Goal: Transaction & Acquisition: Purchase product/service

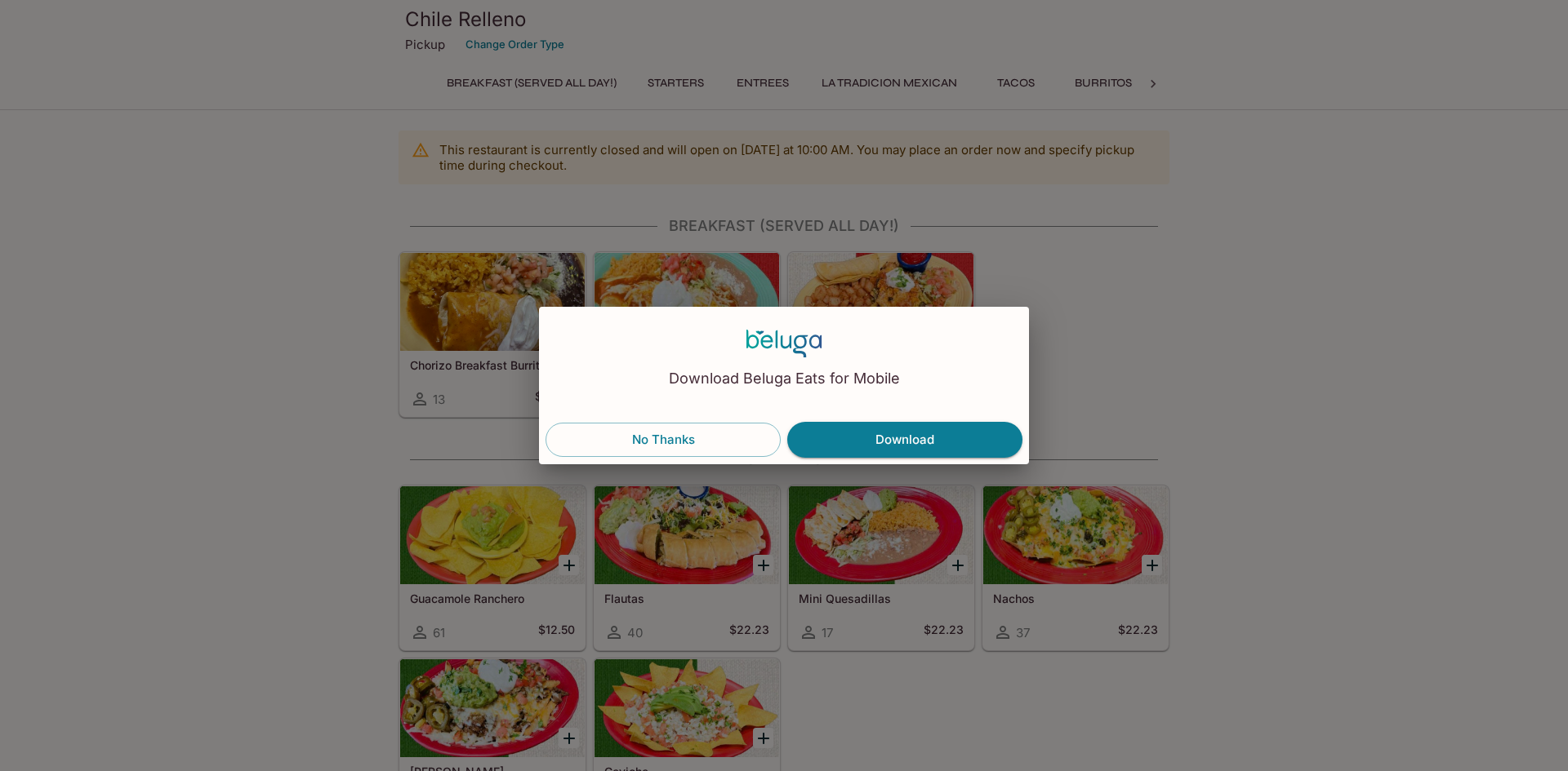
click at [712, 439] on button "No Thanks" at bounding box center [663, 440] width 235 height 35
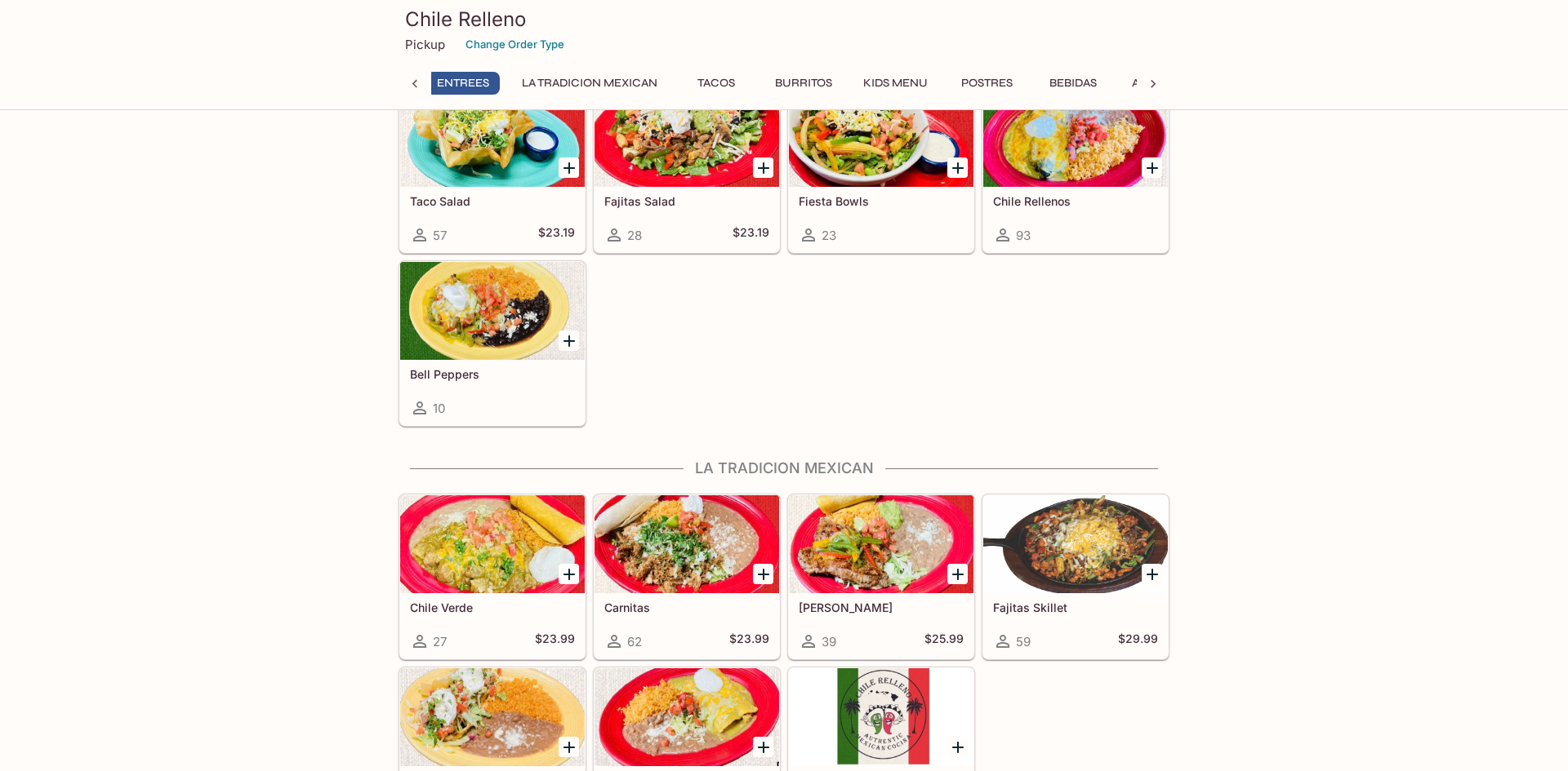
scroll to position [801, 0]
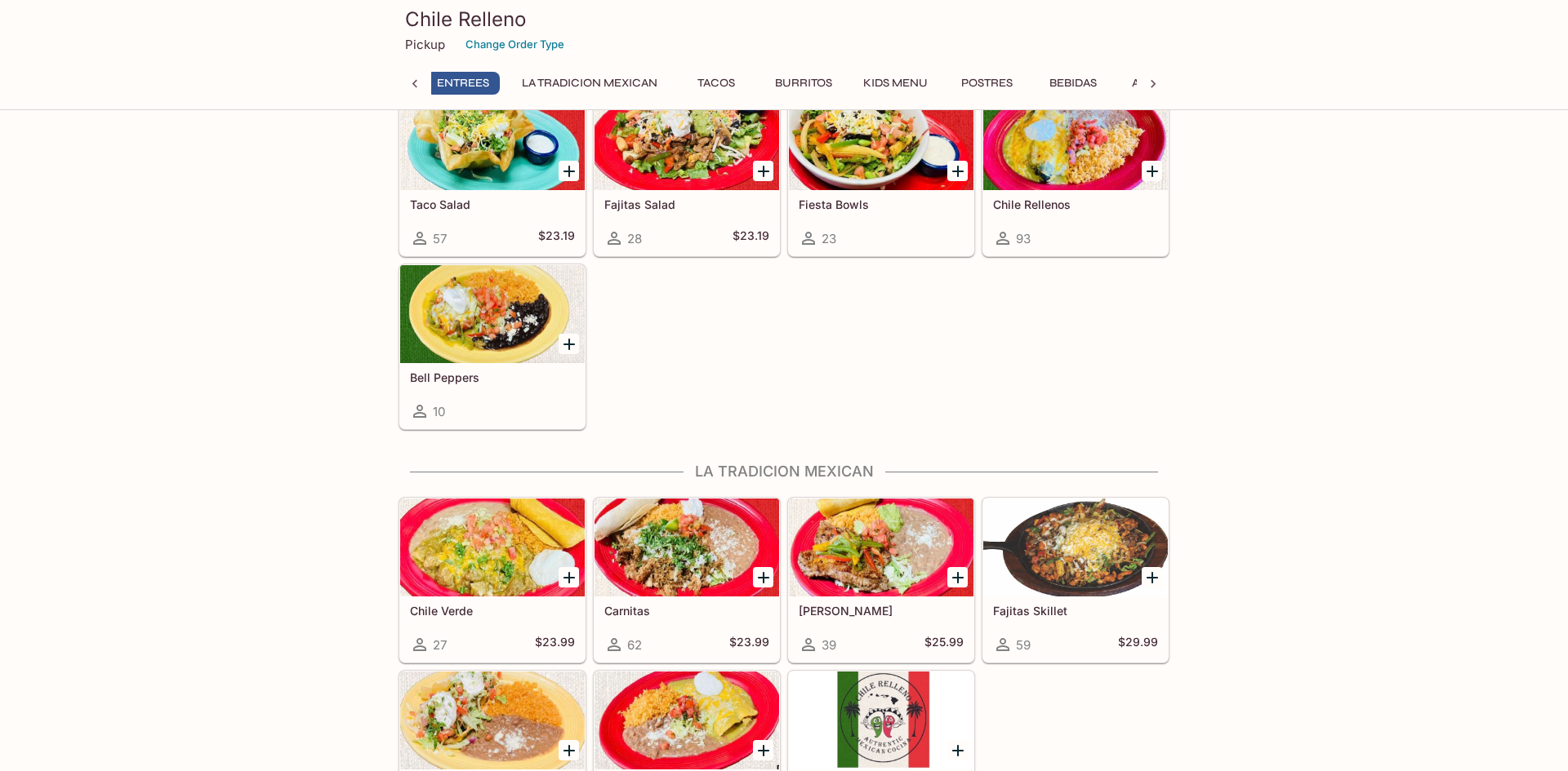
click at [919, 82] on button "Kids Menu" at bounding box center [895, 83] width 82 height 23
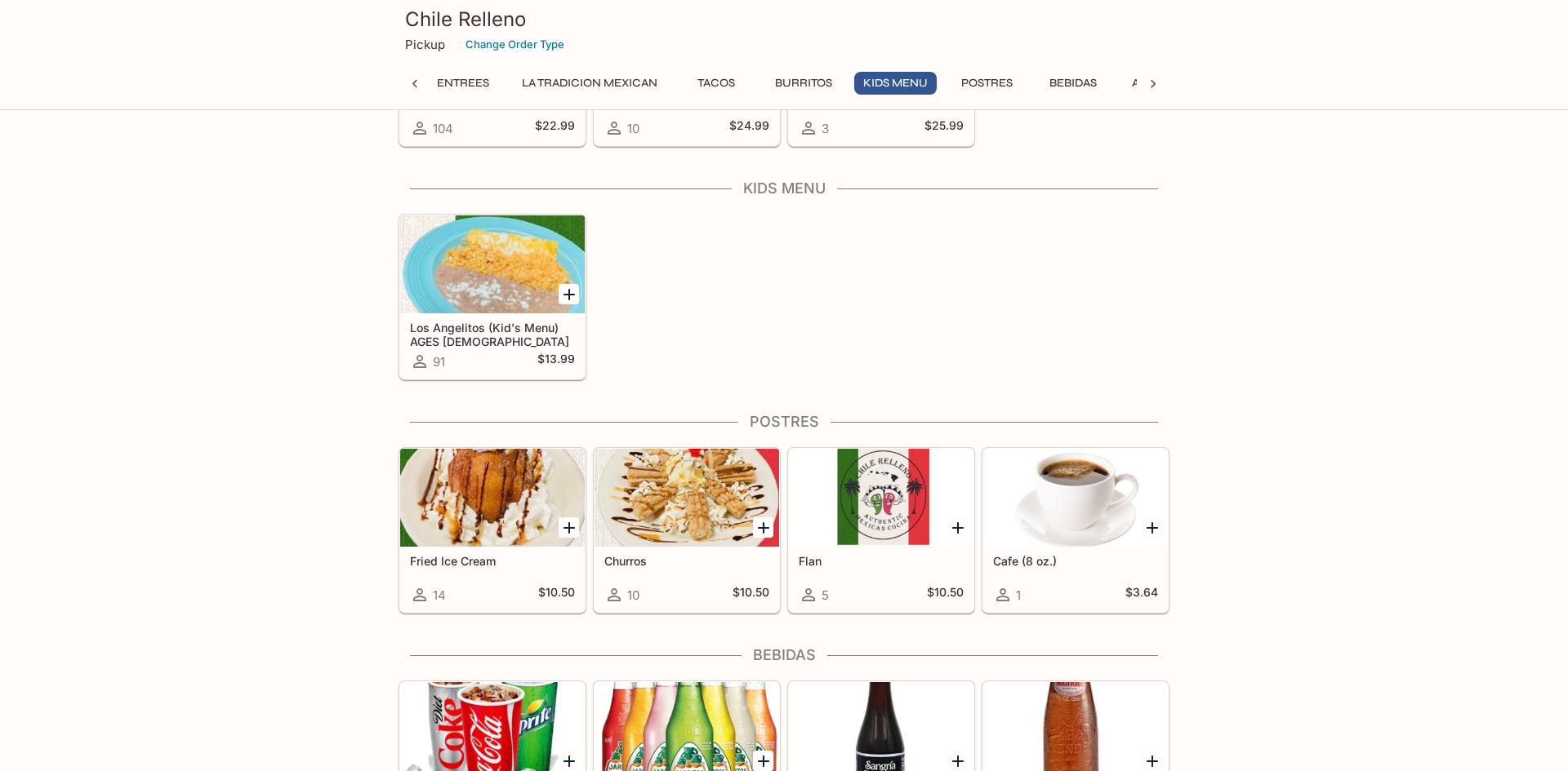
scroll to position [2172, 0]
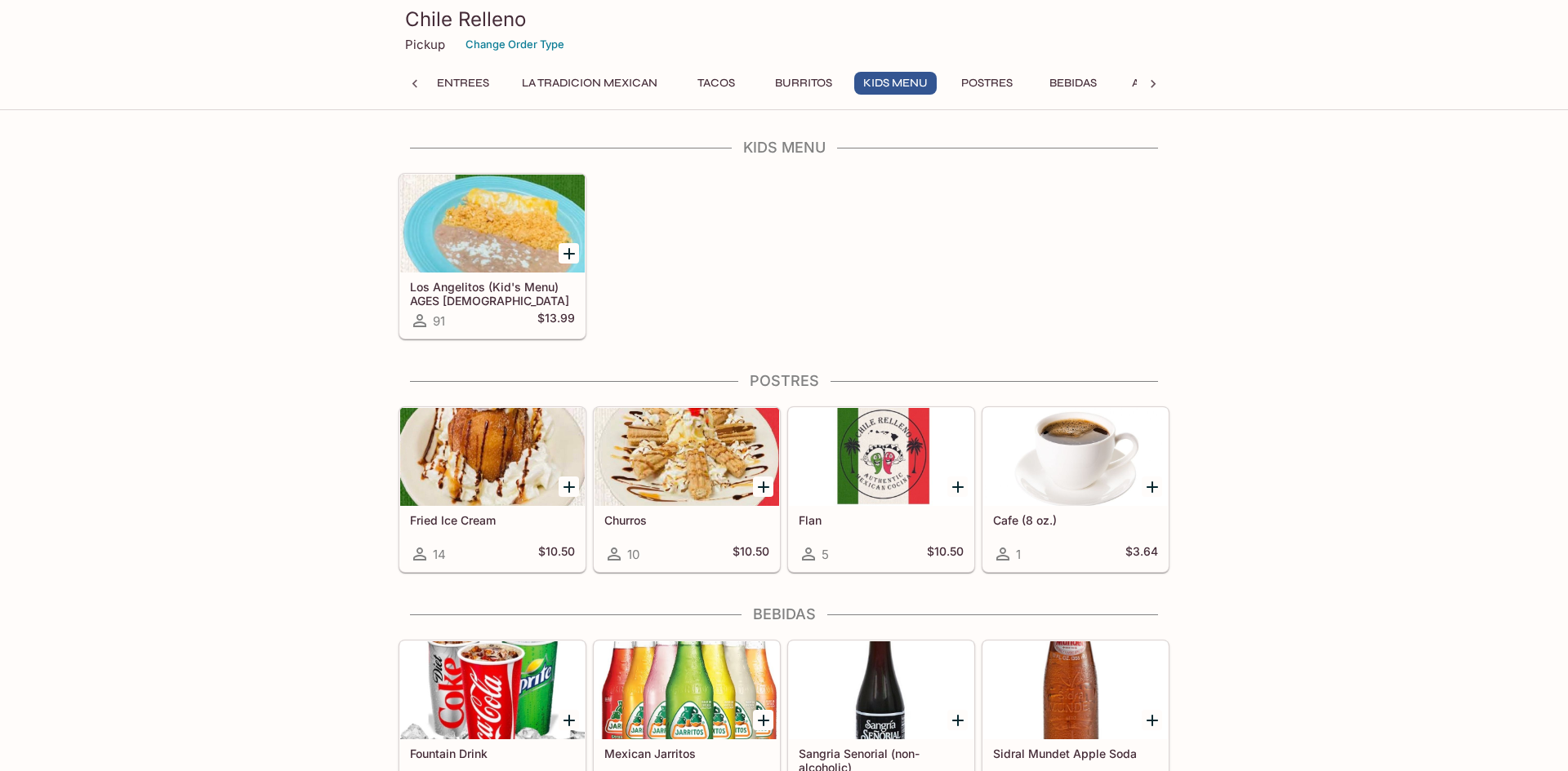
click at [571, 252] on icon "Add Los Angelitos (Kid's Menu) AGES 10 & UNDER" at bounding box center [569, 254] width 20 height 20
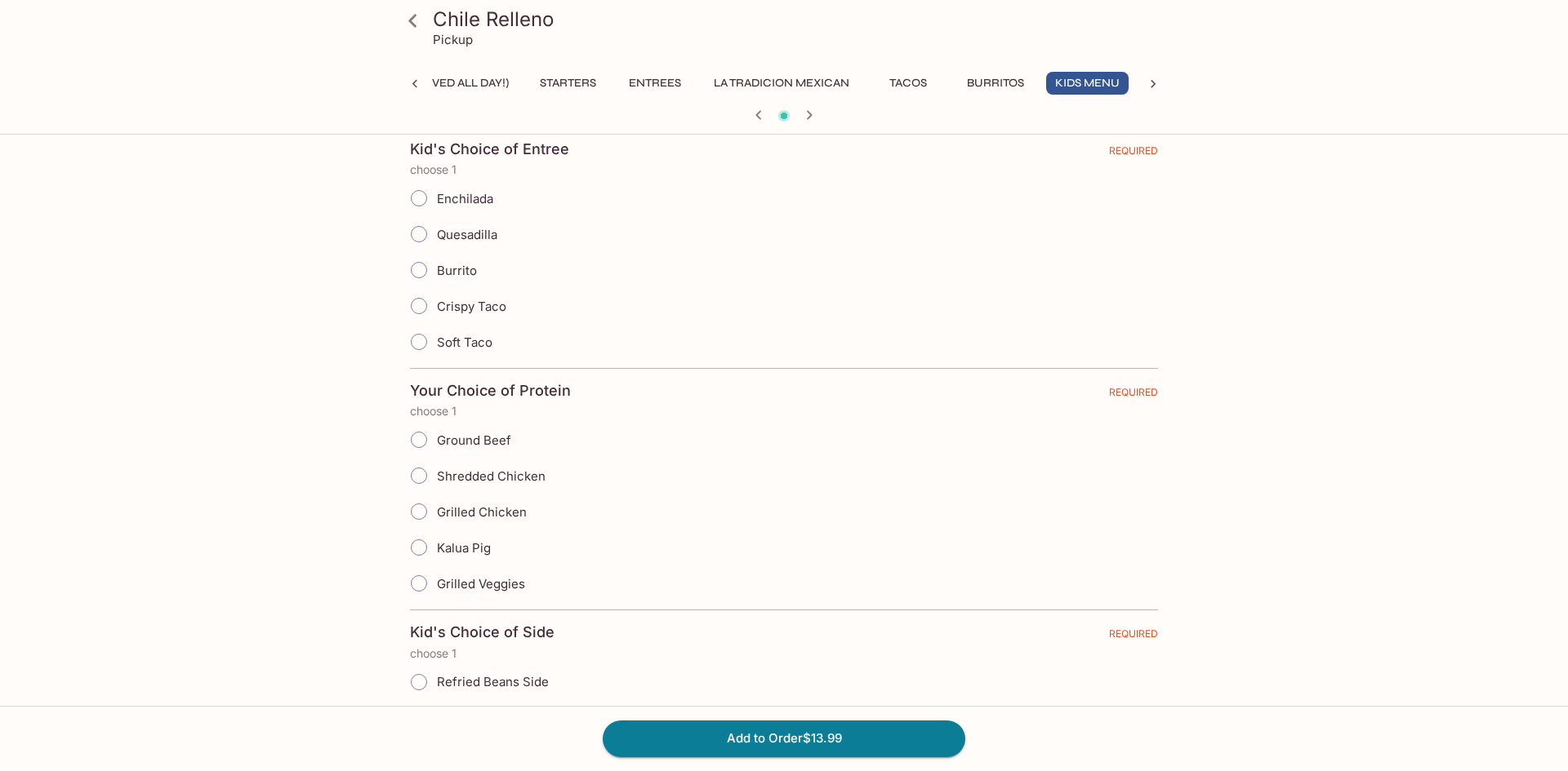
scroll to position [296, 0]
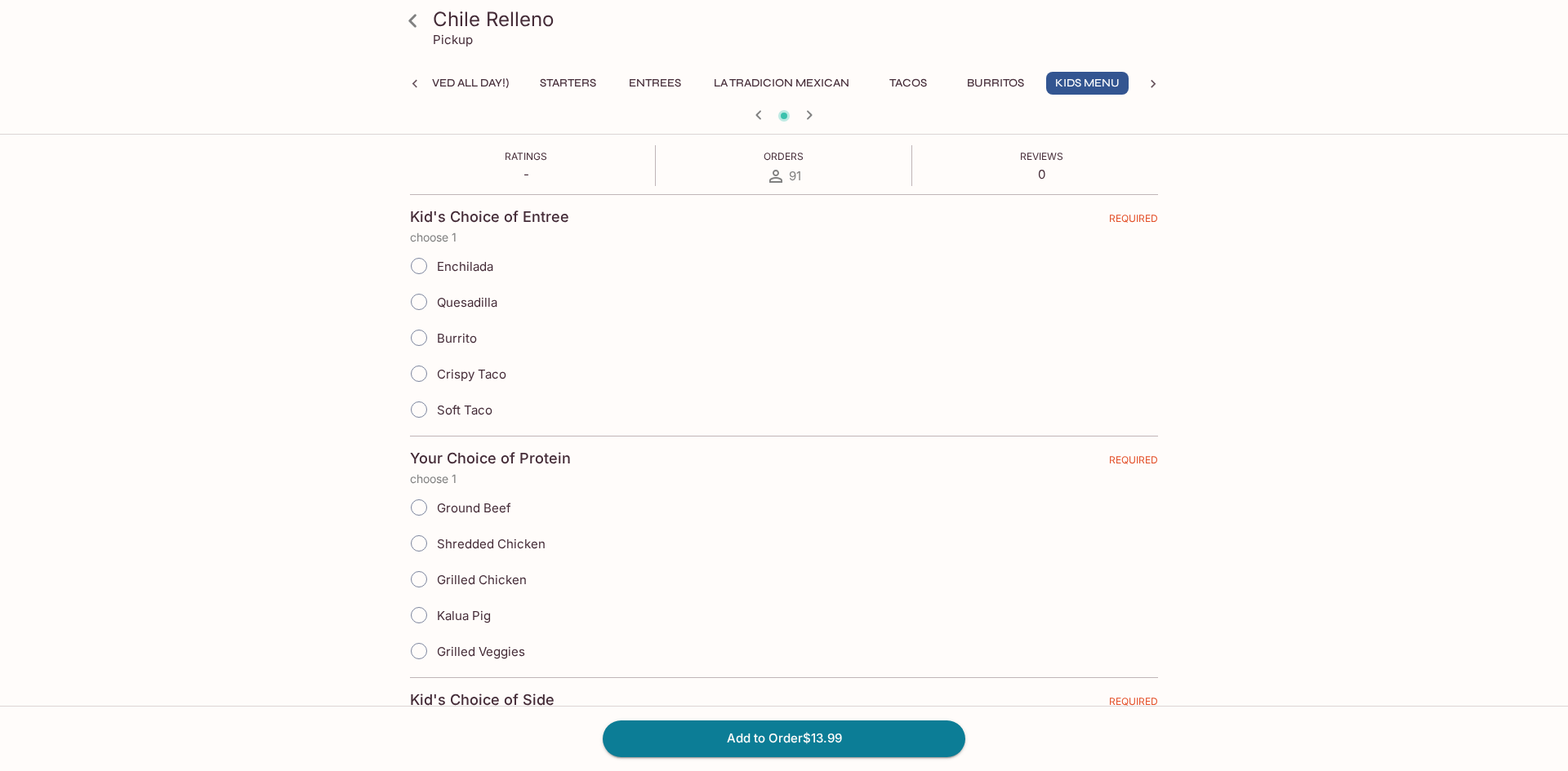
click at [583, 82] on button "Starters" at bounding box center [567, 83] width 74 height 23
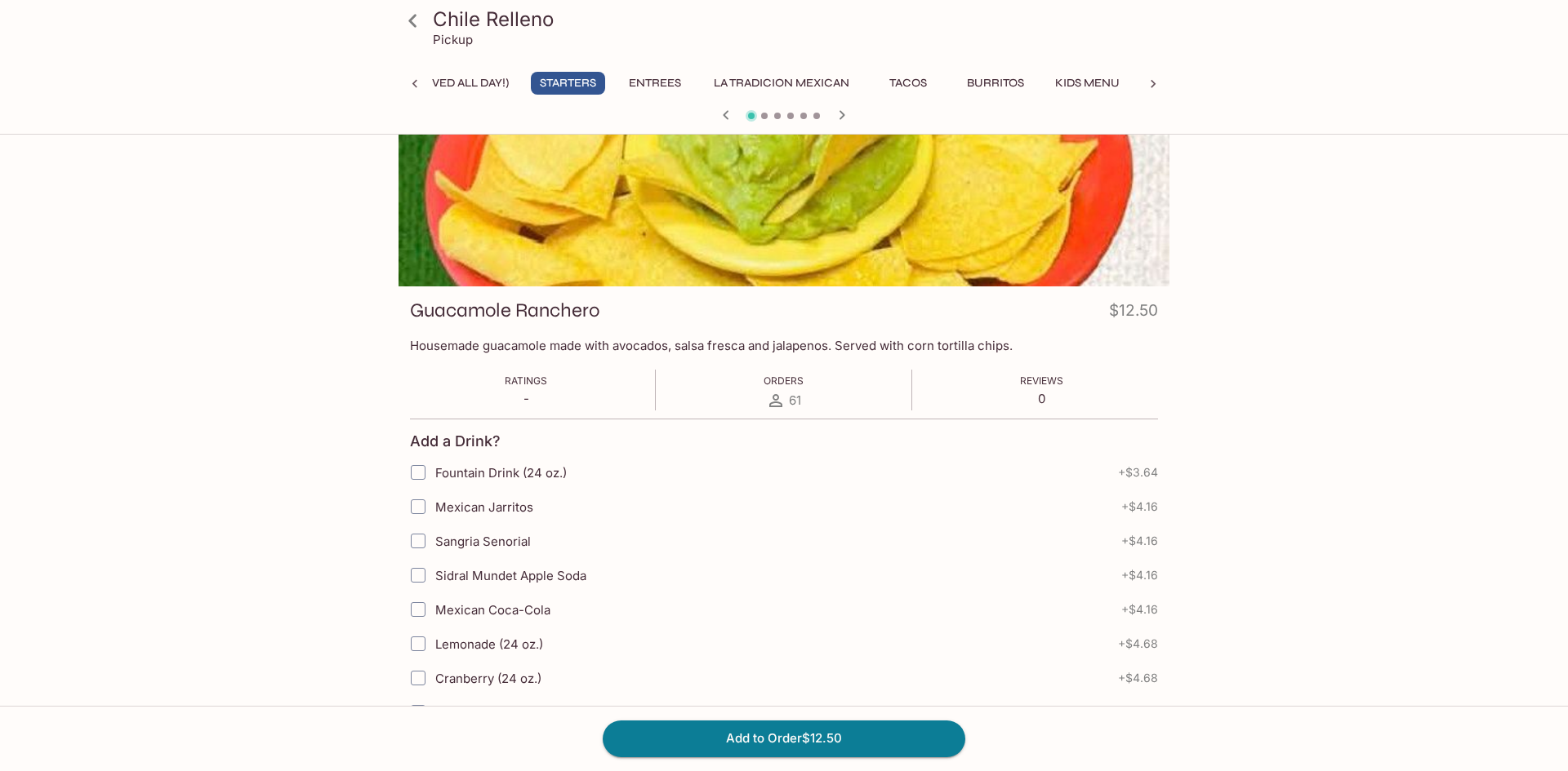
scroll to position [0, 0]
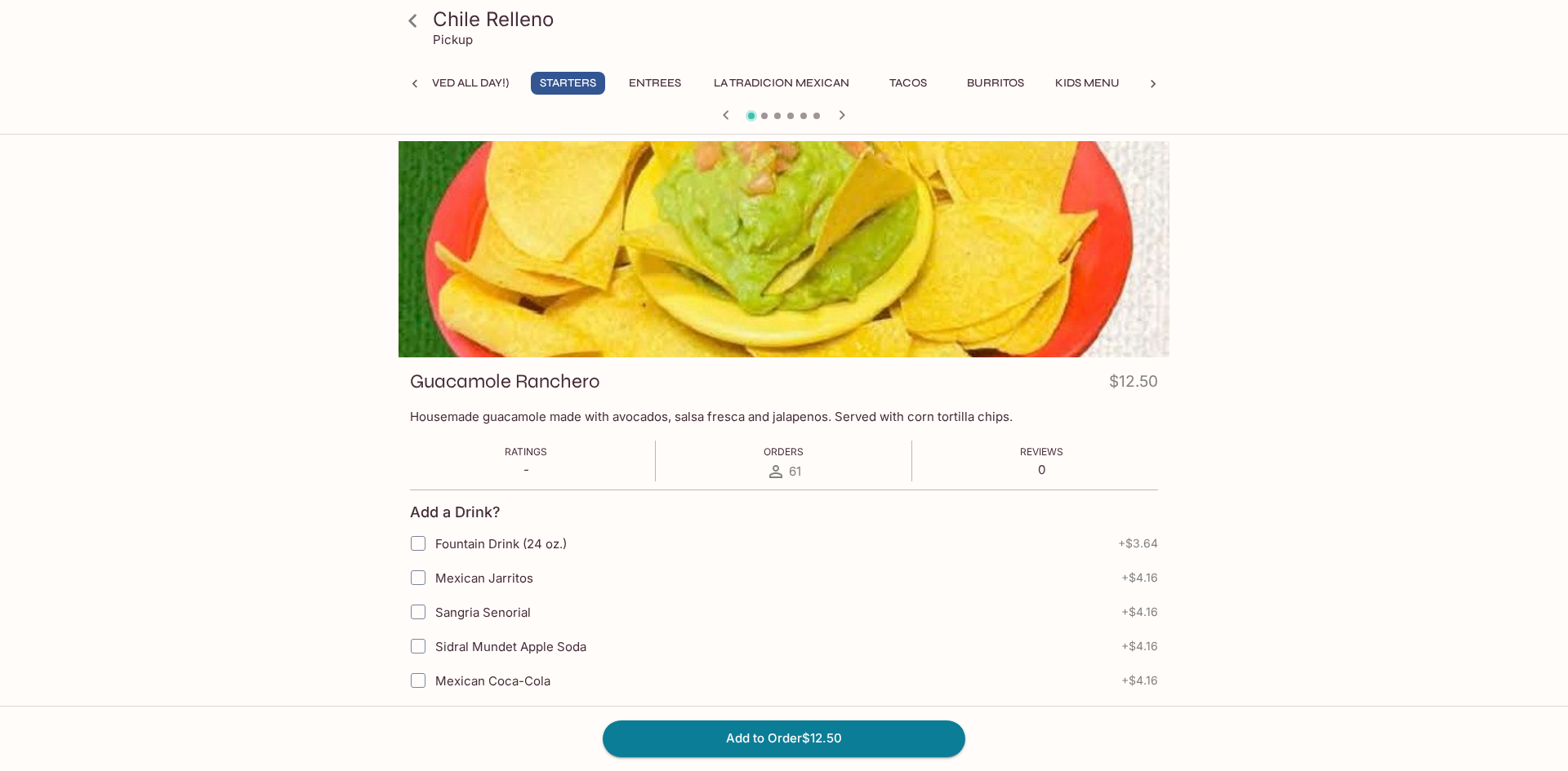
click at [485, 80] on button "Breakfast (Served ALL DAY!)" at bounding box center [424, 83] width 188 height 23
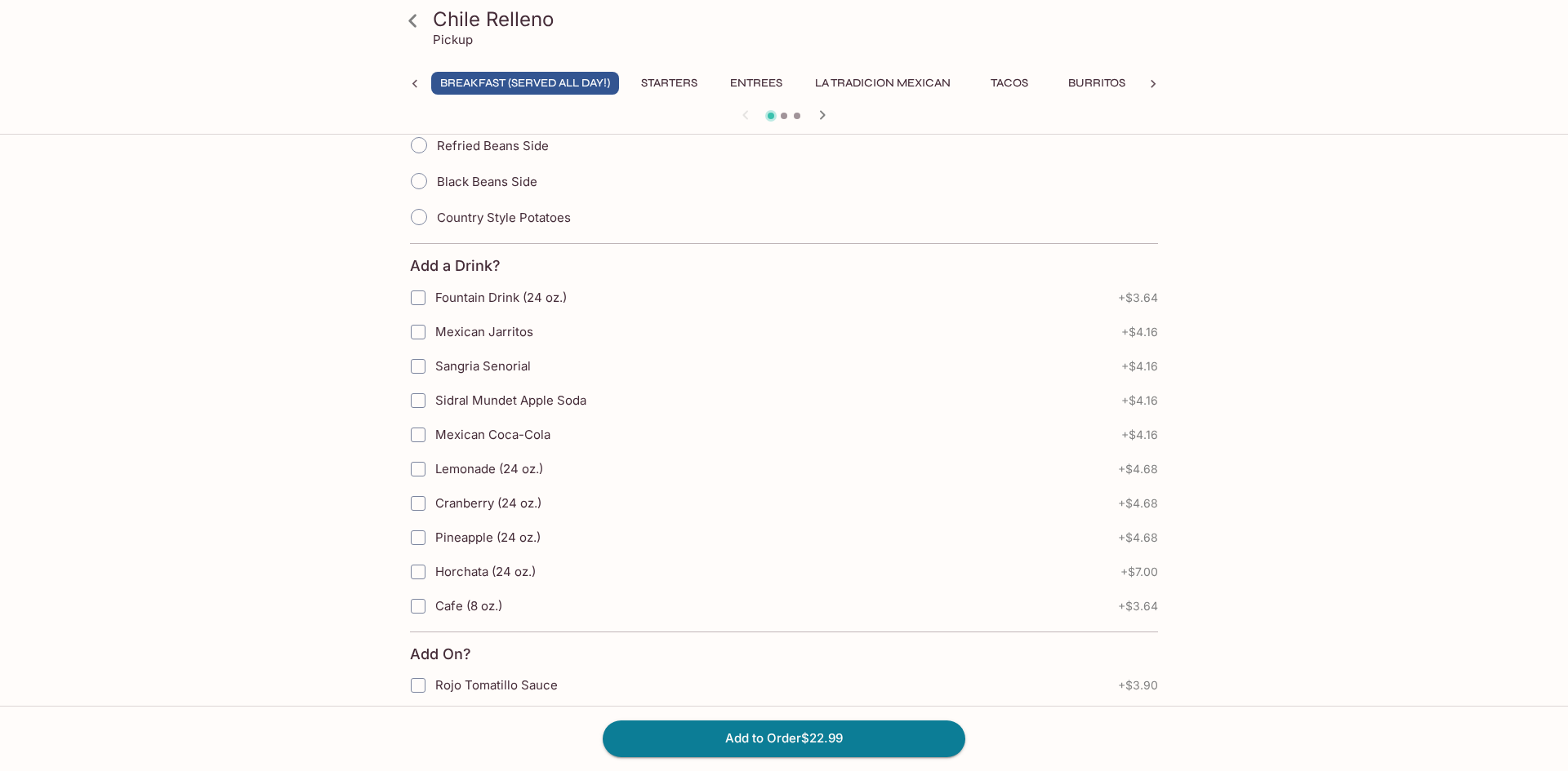
scroll to position [583, 0]
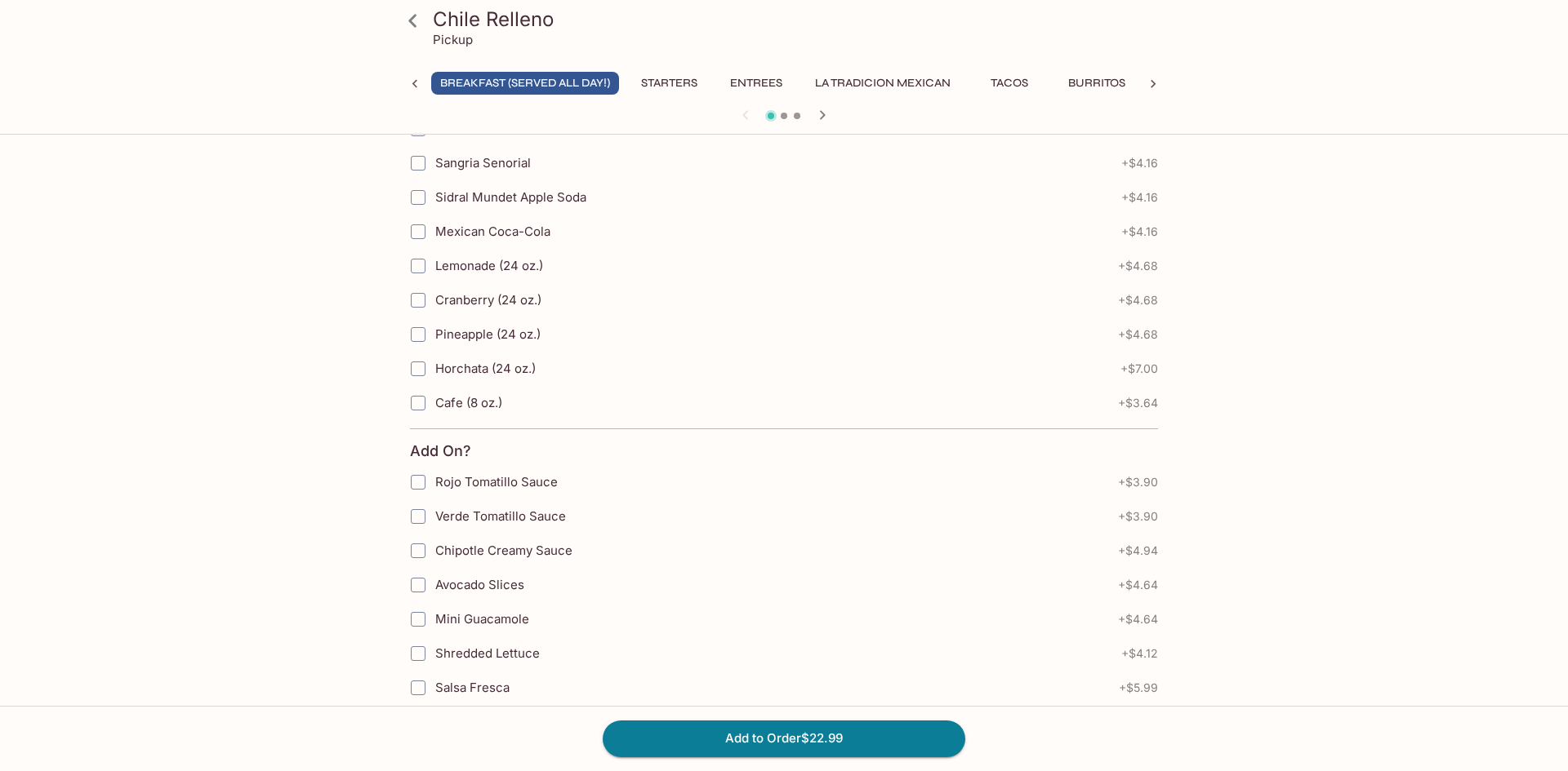
scroll to position [405, 0]
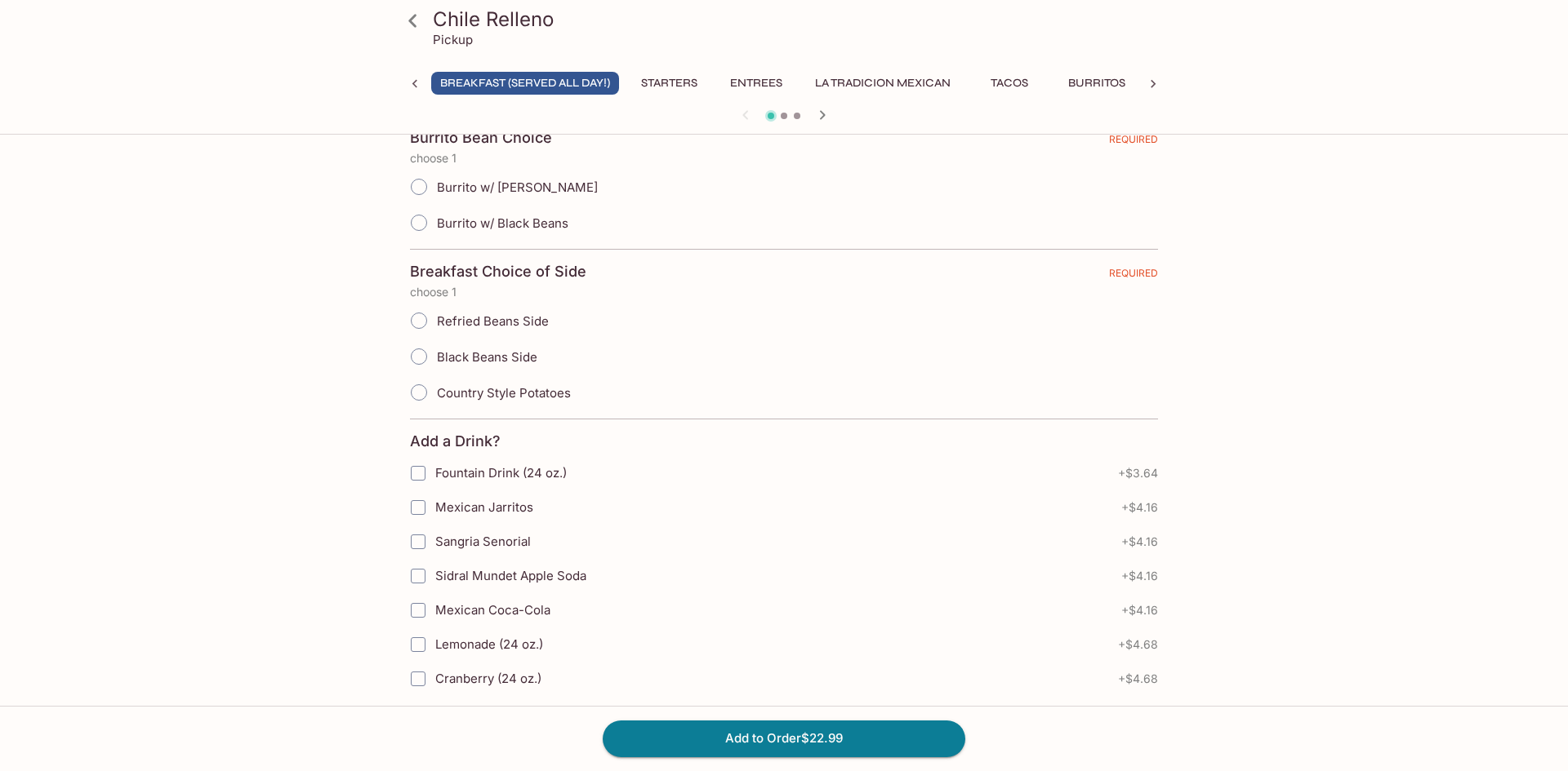
click at [767, 77] on button "Entrees" at bounding box center [756, 83] width 73 height 23
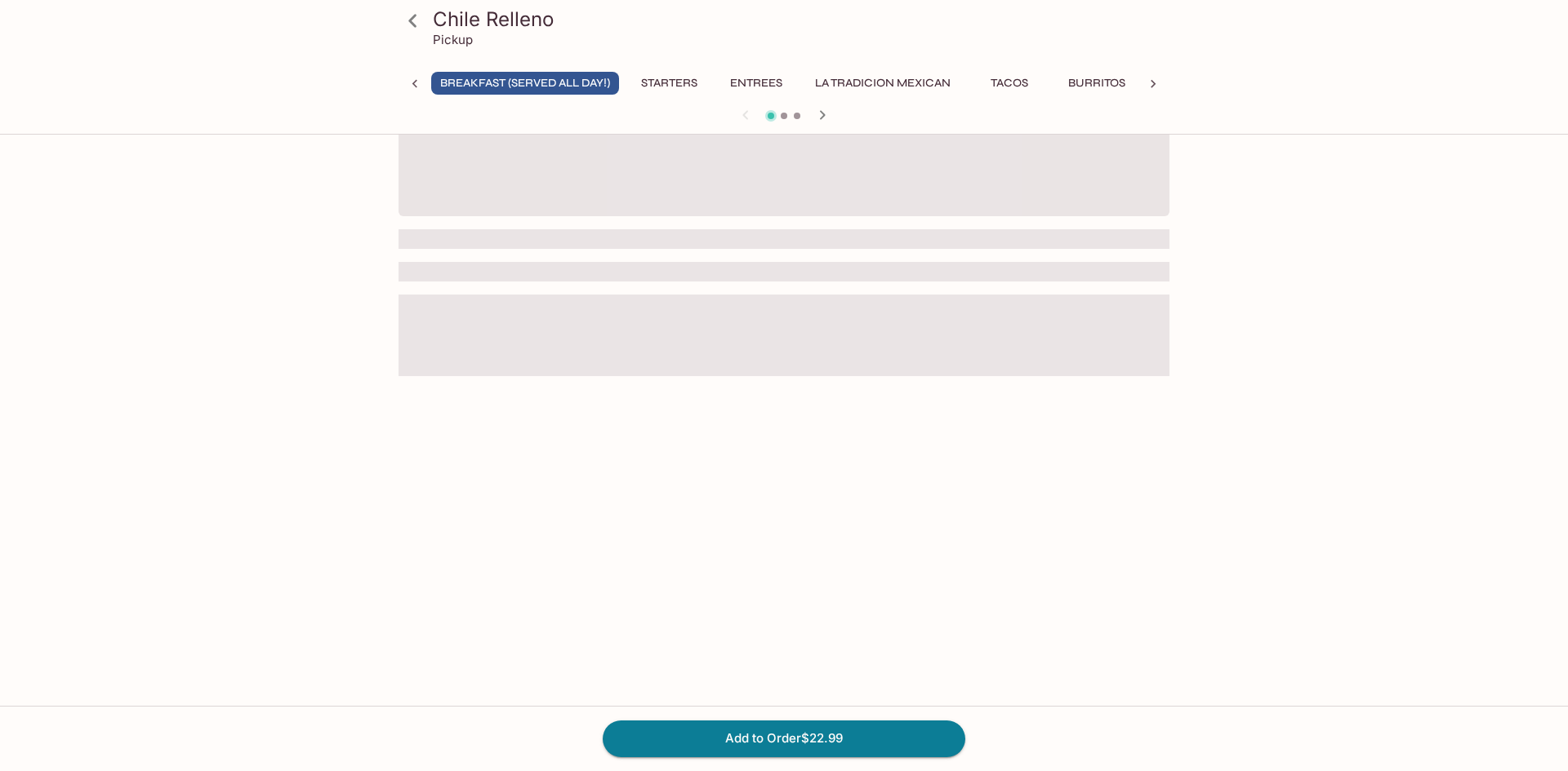
scroll to position [141, 0]
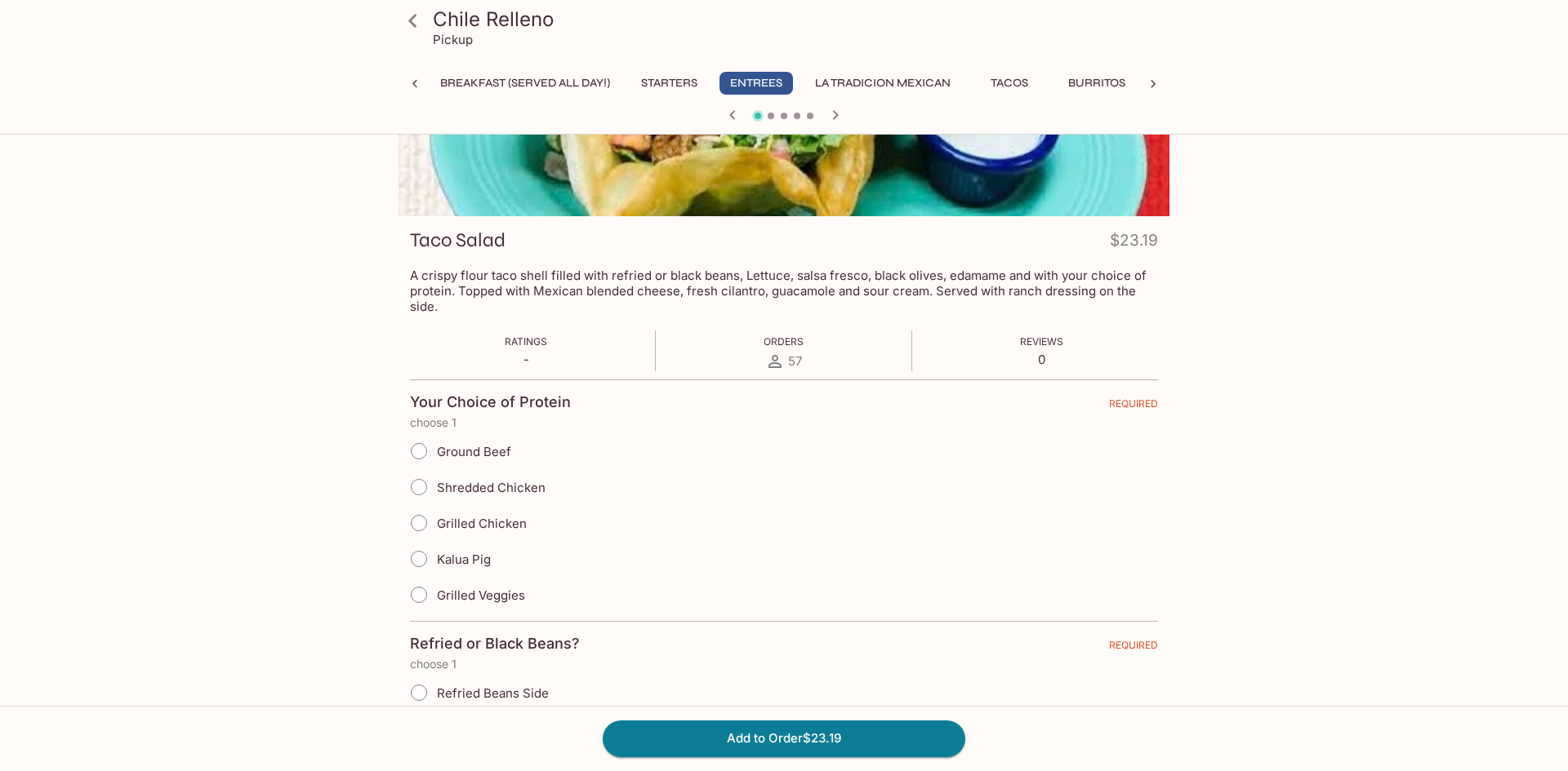
click at [1089, 83] on button "Burritos" at bounding box center [1096, 83] width 75 height 23
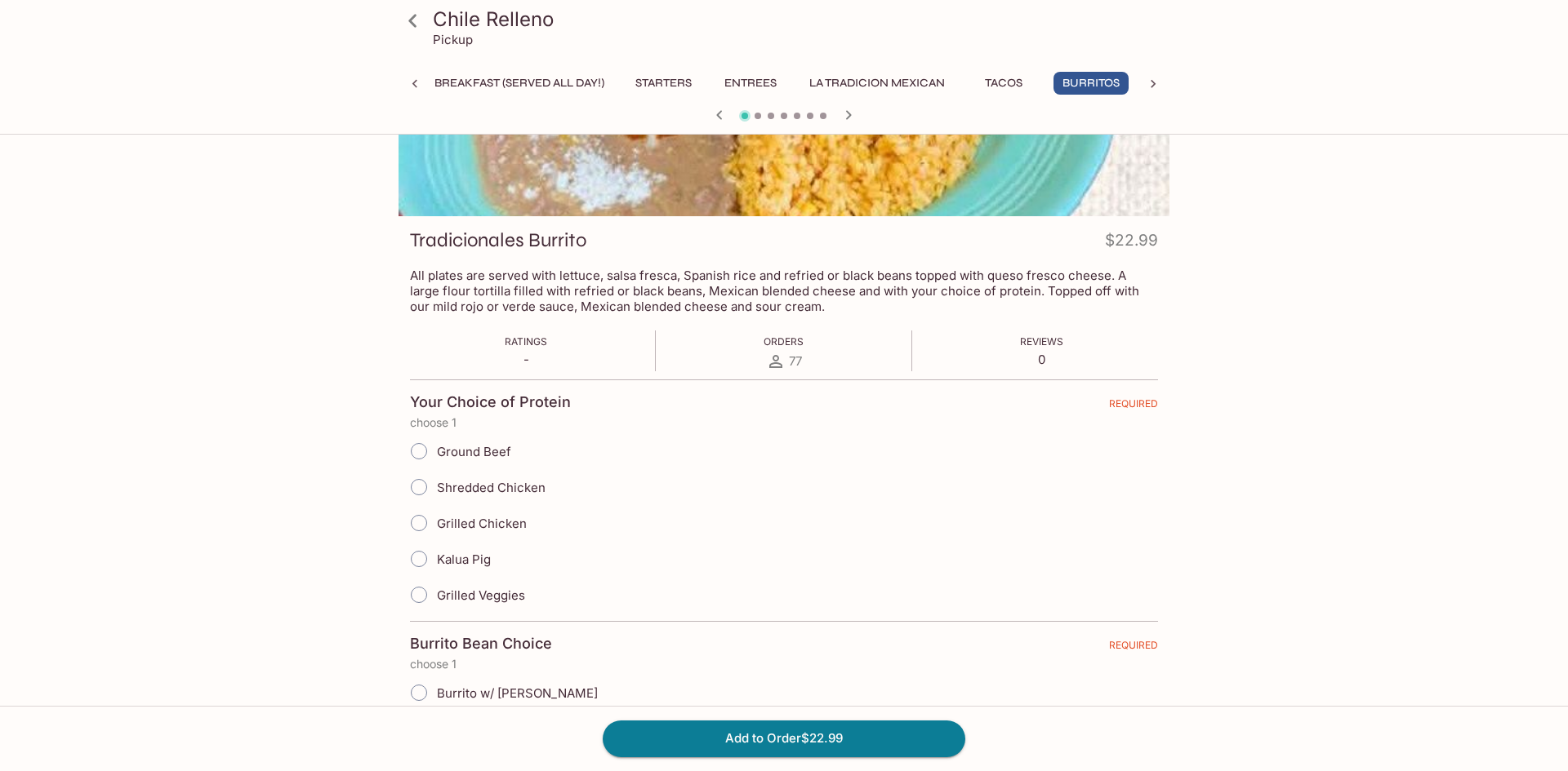
scroll to position [0, 12]
click at [1088, 82] on button "Burritos" at bounding box center [1090, 83] width 75 height 23
click at [1151, 86] on icon at bounding box center [1153, 84] width 17 height 17
click at [1107, 81] on button "Ala Carte & Sides" at bounding box center [1075, 83] width 125 height 23
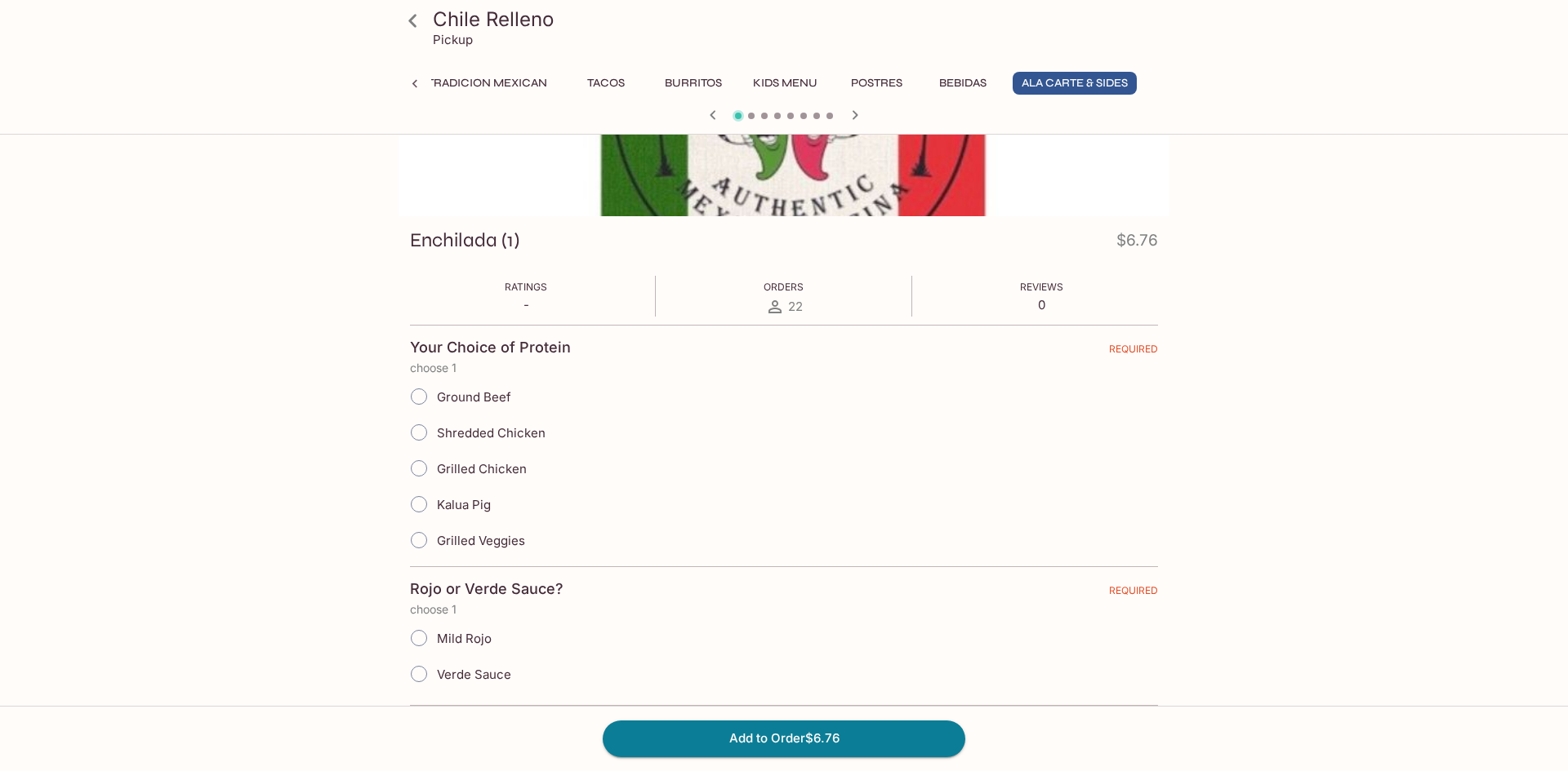
click at [1107, 81] on button "Ala Carte & Sides" at bounding box center [1075, 83] width 125 height 23
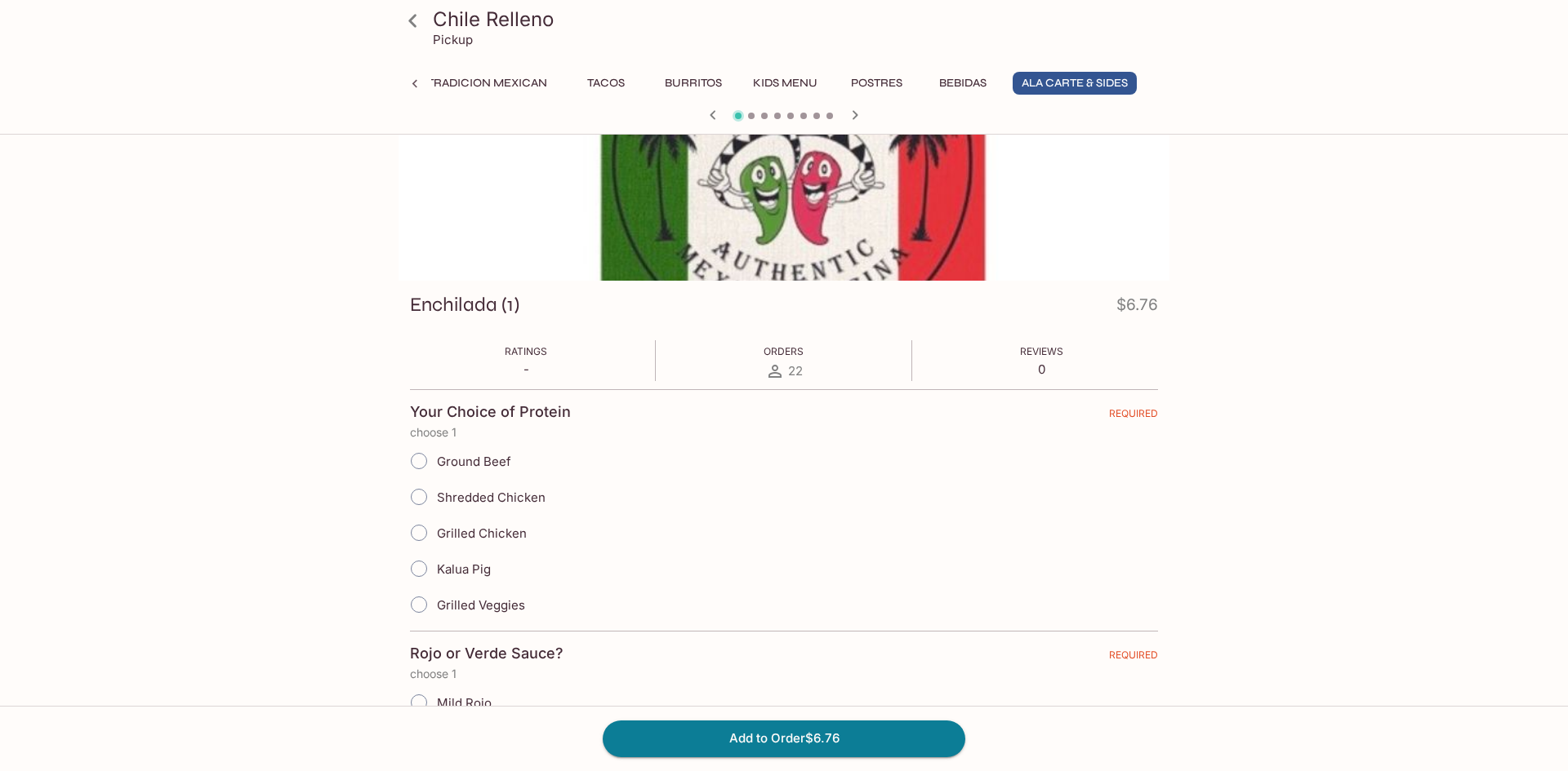
scroll to position [0, 0]
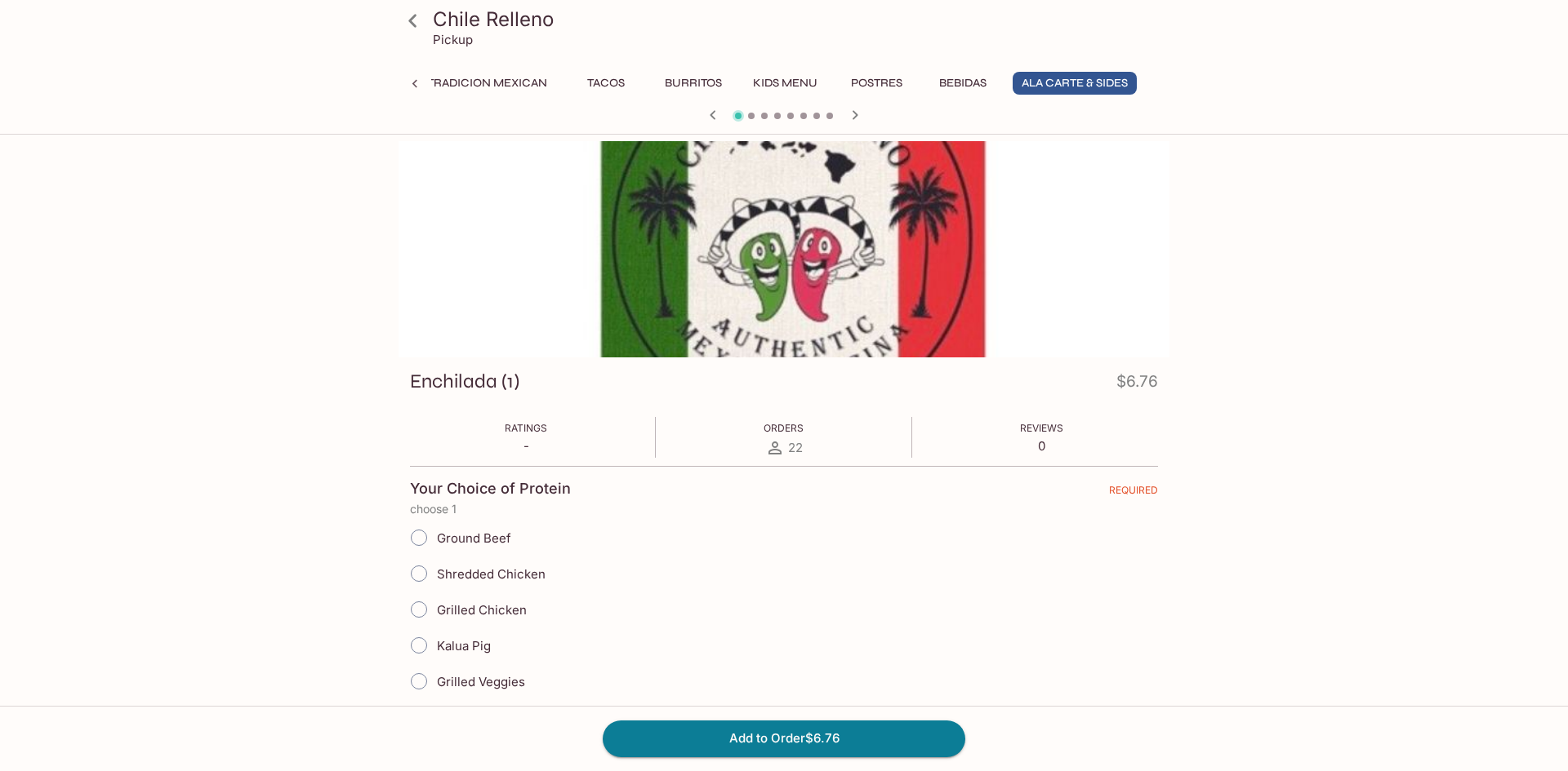
click at [974, 68] on div "Chile Relleno Pickup Breakfast (Served ALL DAY!) Starters Entrees La Tradicion …" at bounding box center [783, 64] width 784 height 128
click at [969, 81] on button "Bebidas" at bounding box center [963, 83] width 73 height 23
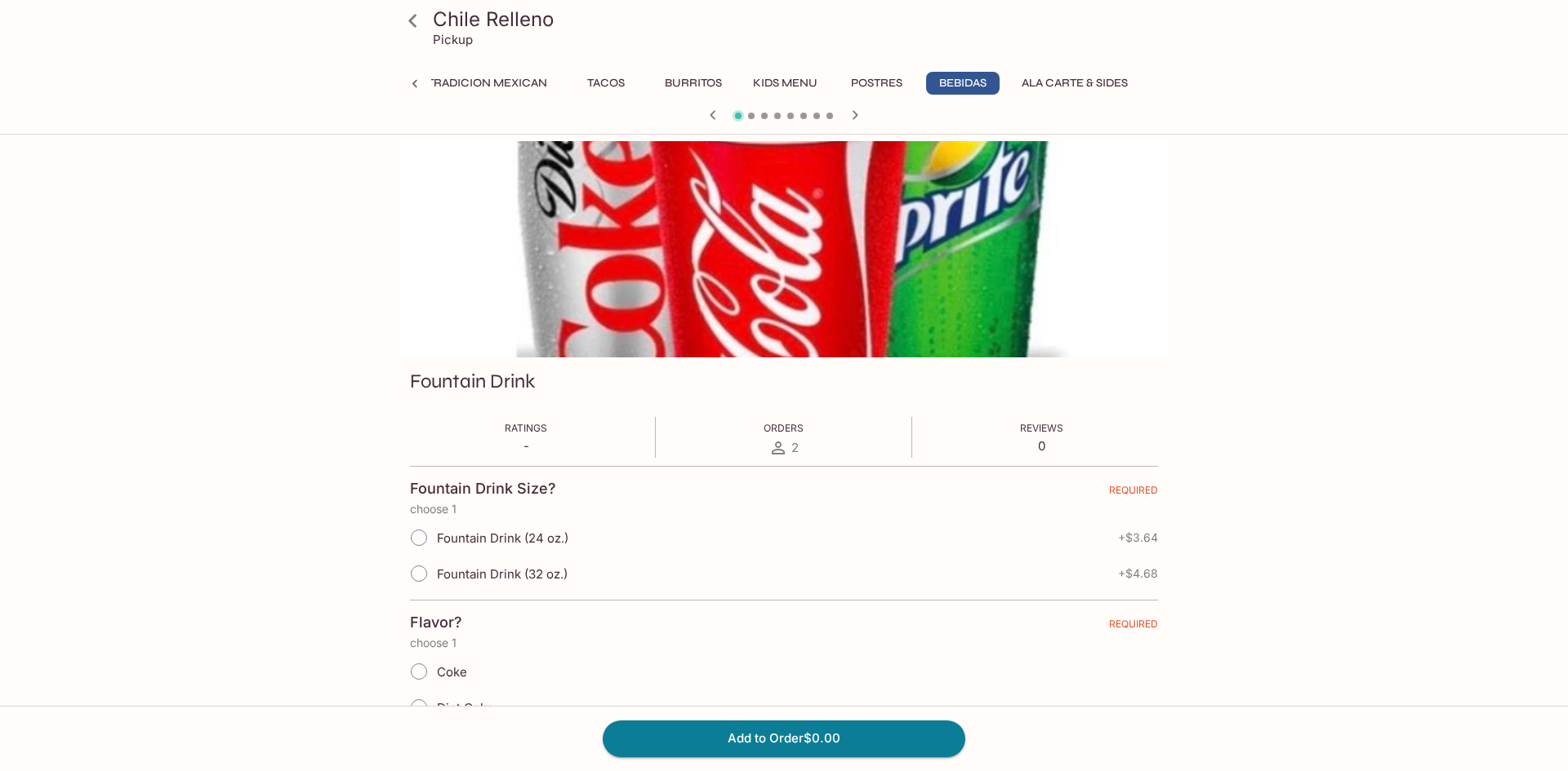
click at [969, 136] on html "Chile Relleno Pickup Breakfast (Served ALL DAY!) Starters Entrees La Tradicion …" at bounding box center [784, 386] width 1568 height 771
click at [881, 77] on button "Postres" at bounding box center [876, 83] width 73 height 23
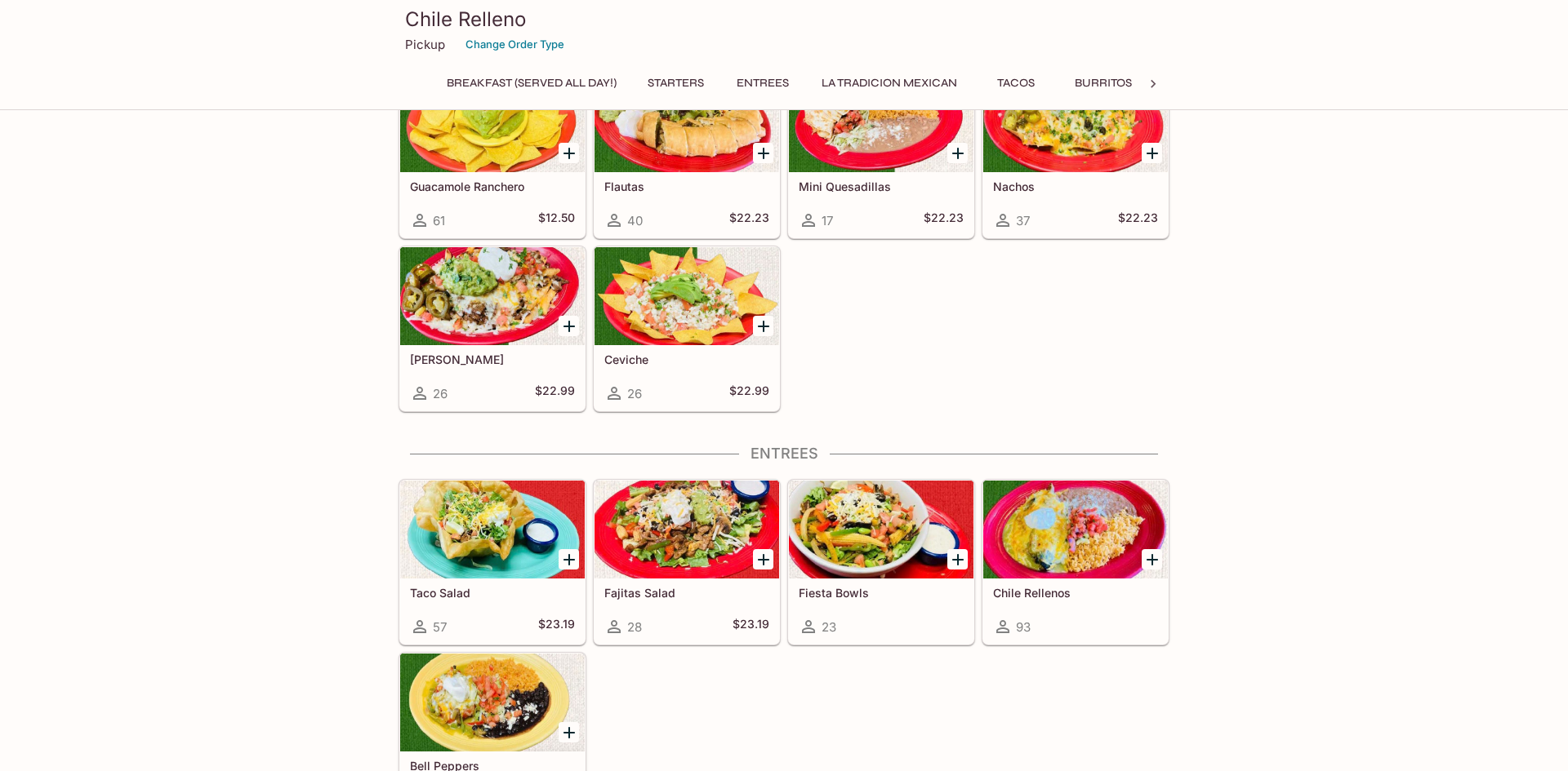
scroll to position [405, 0]
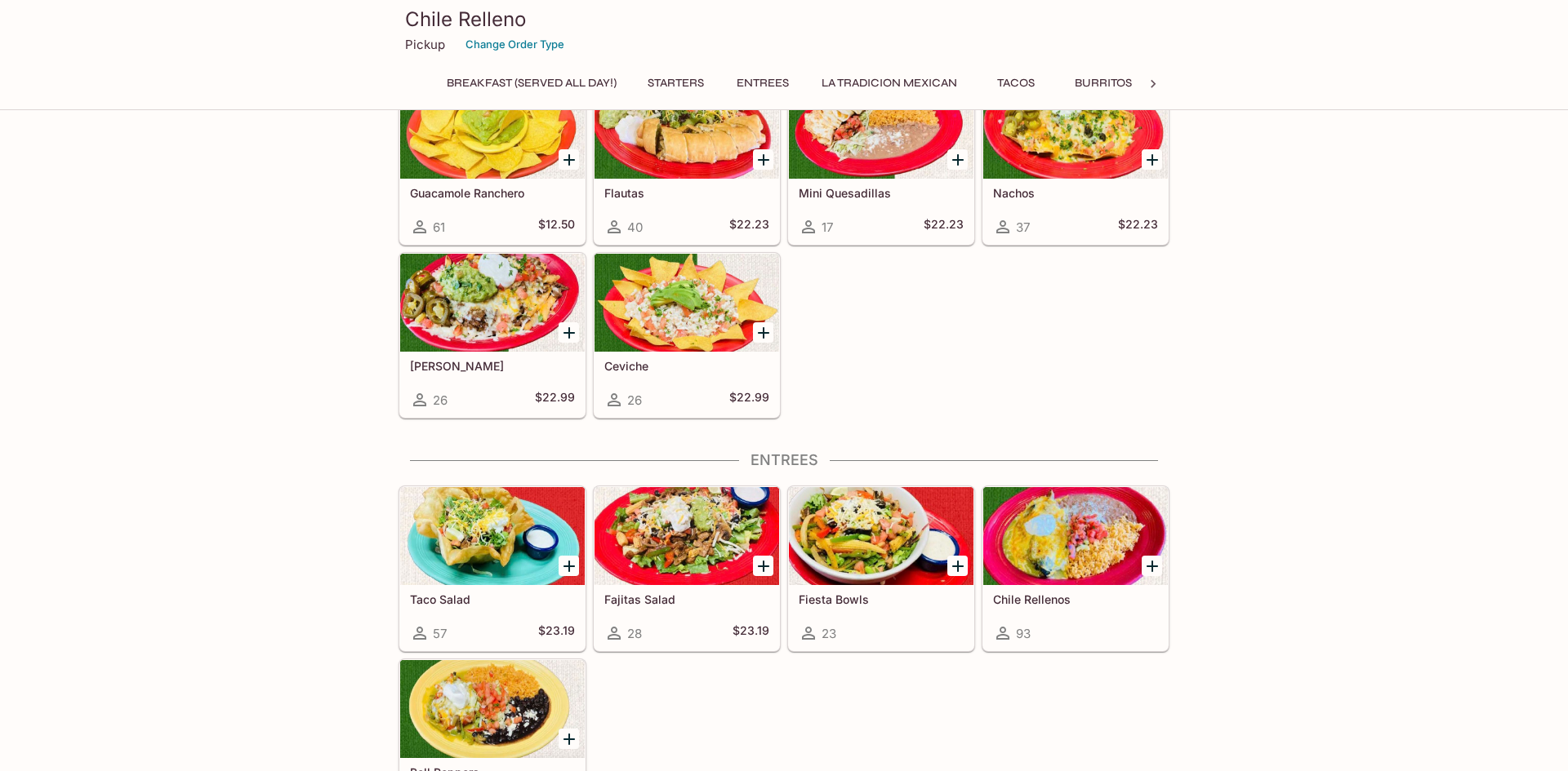
click at [68, 40] on div "[GEOGRAPHIC_DATA] Relleno Pickup Change Order Type Breakfast (Served ALL DAY!) …" at bounding box center [784, 54] width 1568 height 110
click at [27, 99] on div "[GEOGRAPHIC_DATA] Relleno Pickup Change Order Type Breakfast (Served ALL DAY!) …" at bounding box center [784, 54] width 1568 height 110
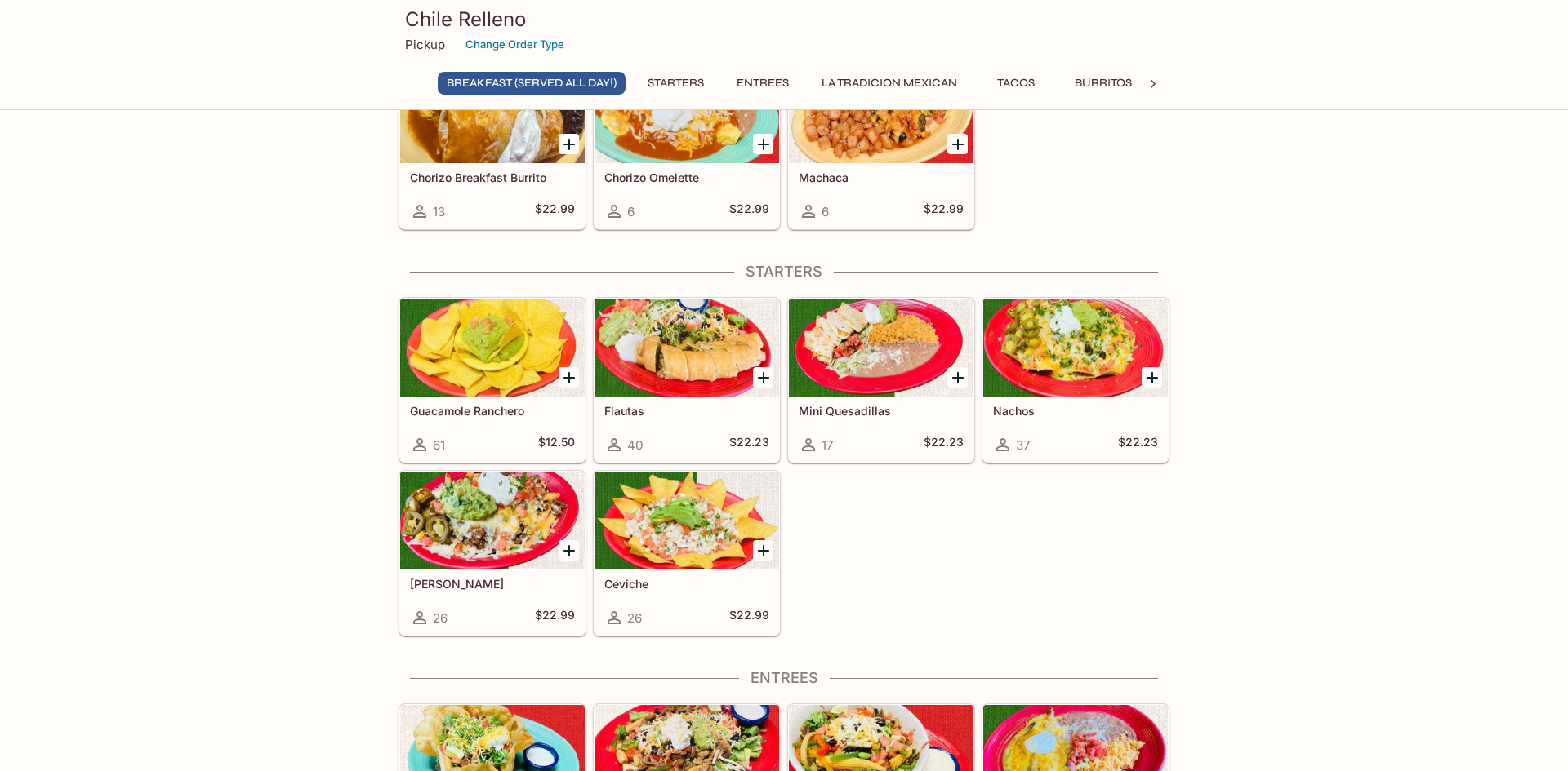
scroll to position [193, 0]
